Goal: Complete application form

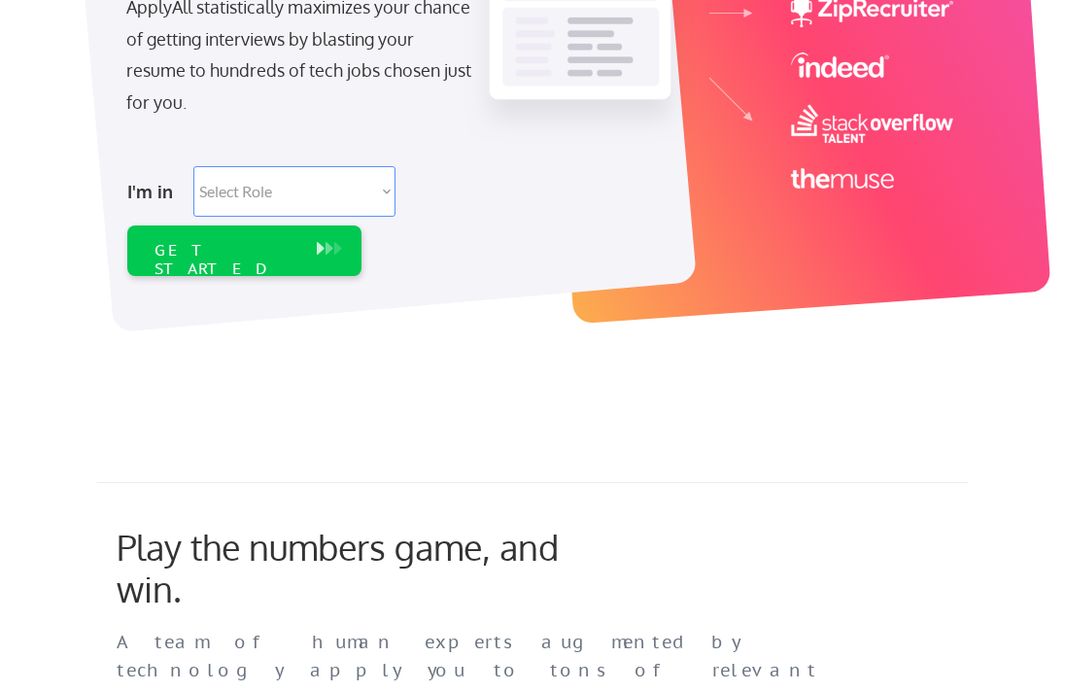
scroll to position [459, 0]
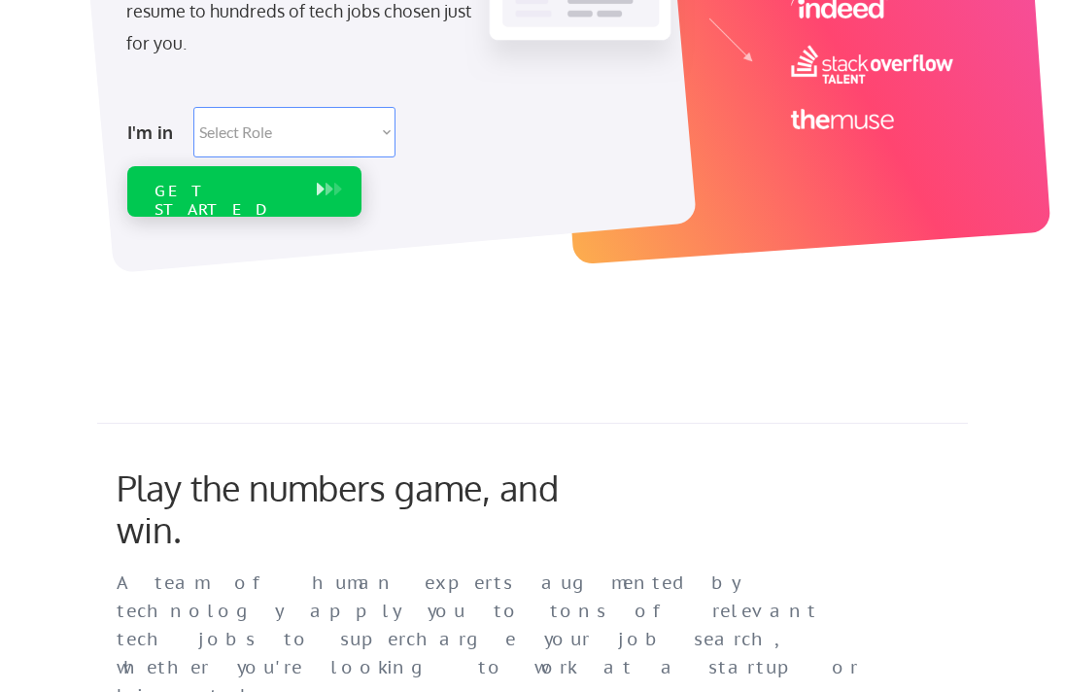
click at [280, 129] on select "Select Role Software Engineering Product Management Customer Success Sales UI/U…" at bounding box center [294, 132] width 202 height 51
select select ""it_security""
click at [193, 107] on select "Select Role Software Engineering Product Management Customer Success Sales UI/U…" at bounding box center [294, 132] width 202 height 51
select select ""it_security""
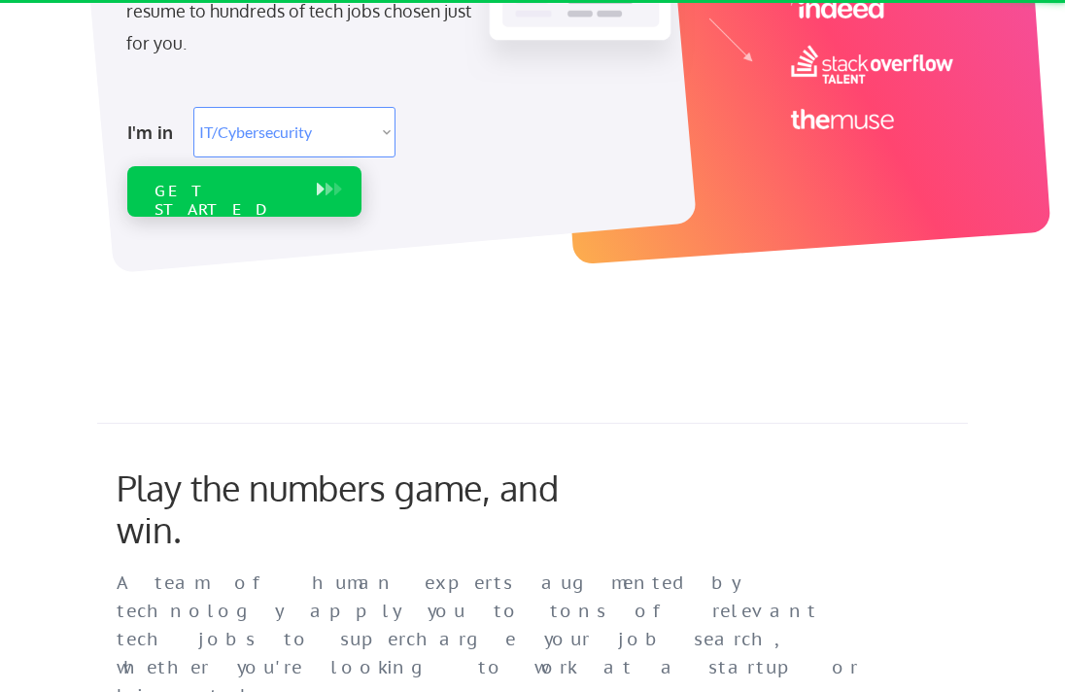
click at [252, 182] on div "GET STARTED" at bounding box center [225, 200] width 143 height 37
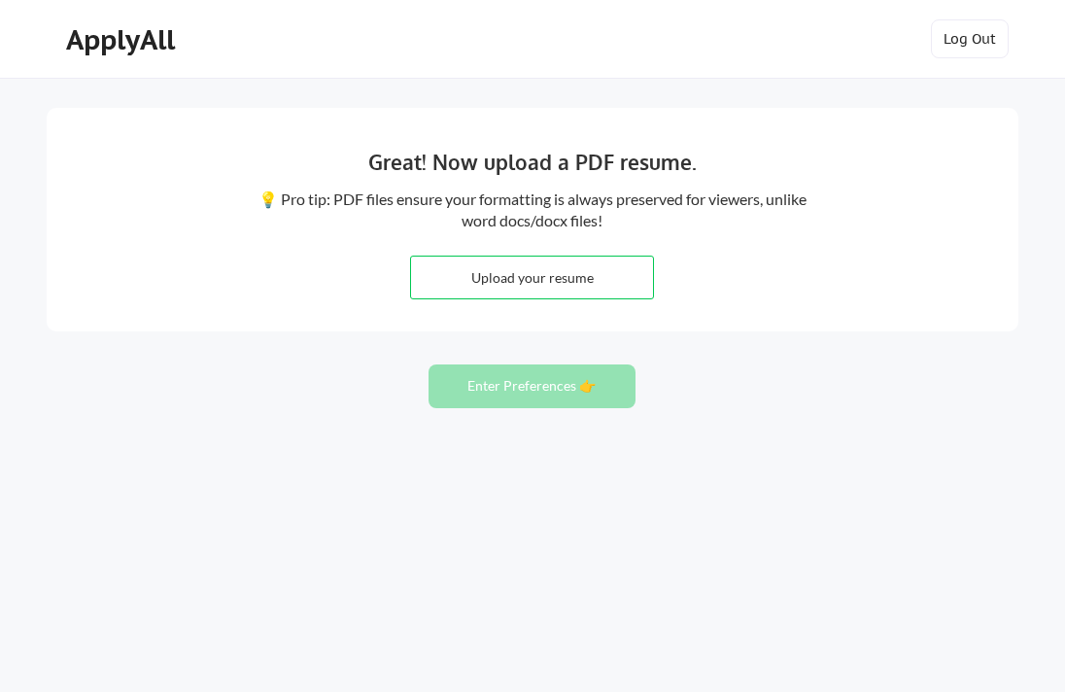
click at [536, 288] on input "file" at bounding box center [532, 278] width 242 height 42
